Goal: Transaction & Acquisition: Purchase product/service

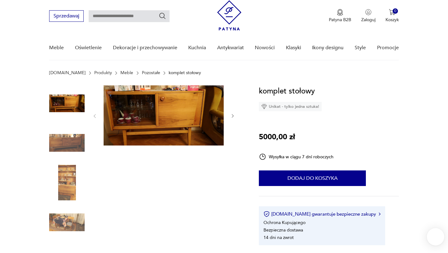
click at [68, 182] on img at bounding box center [67, 183] width 36 height 36
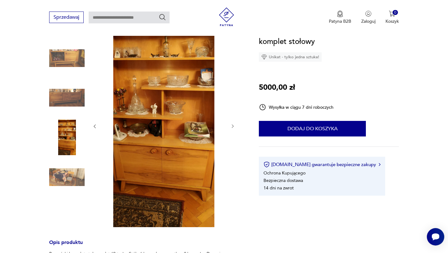
scroll to position [81, 0]
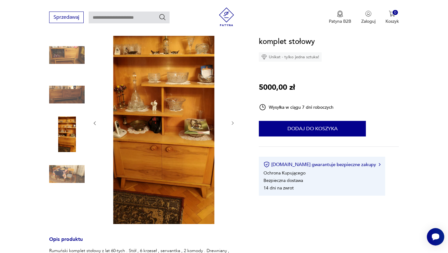
click at [71, 176] on img at bounding box center [67, 174] width 36 height 36
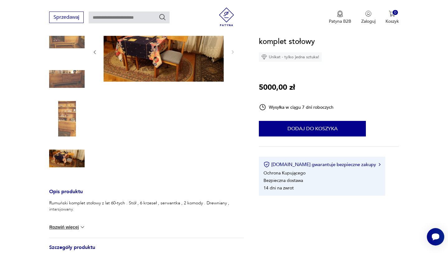
scroll to position [0, 0]
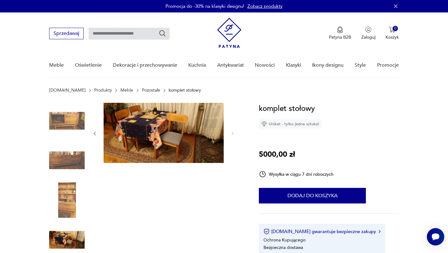
click at [68, 115] on img at bounding box center [67, 121] width 36 height 36
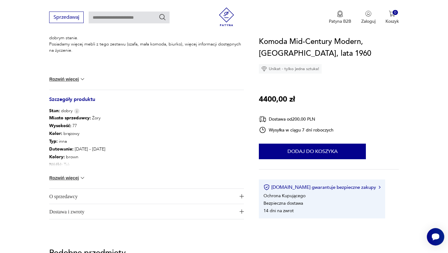
click at [82, 176] on img at bounding box center [82, 178] width 6 height 6
